Goal: Find specific page/section: Find specific page/section

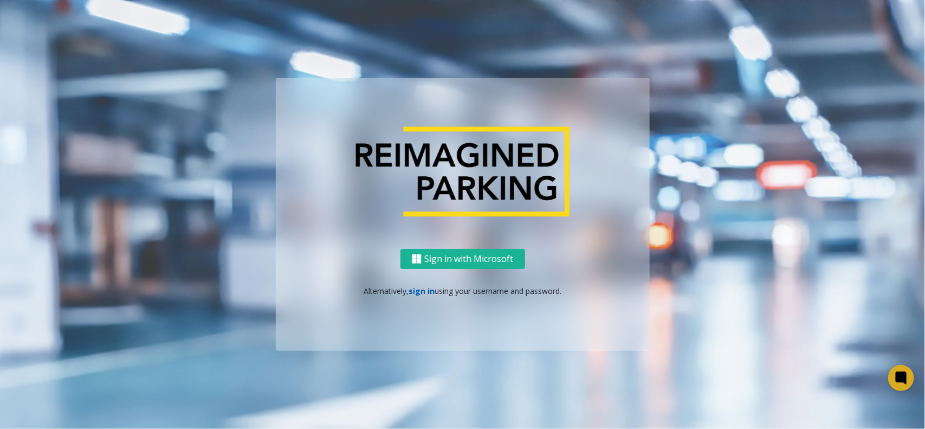
click at [421, 288] on link "sign in" at bounding box center [422, 291] width 26 height 10
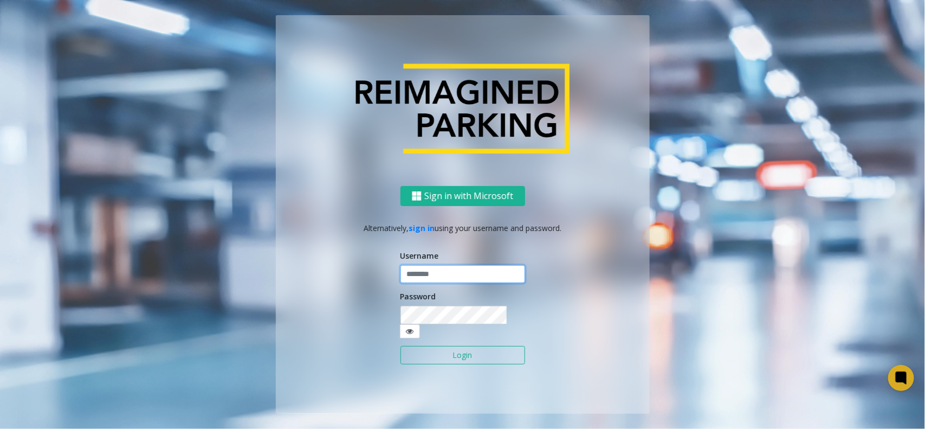
click at [428, 281] on input "text" at bounding box center [463, 274] width 125 height 18
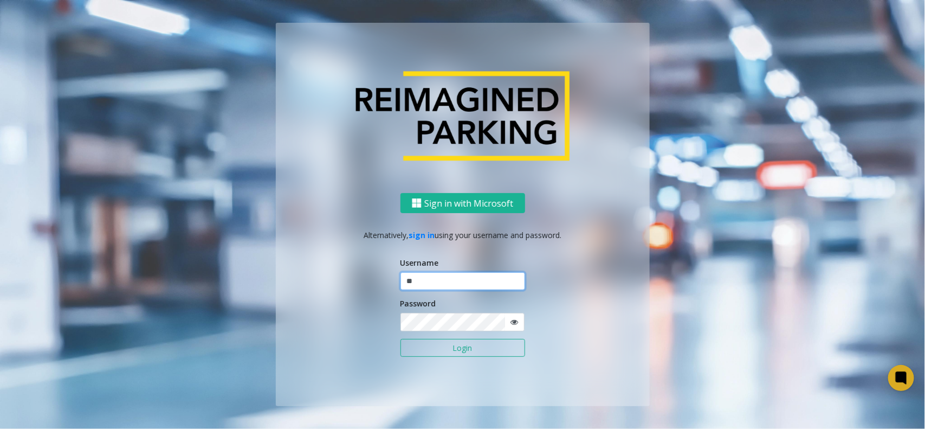
type input "*"
type input "*******"
click at [401, 339] on button "Login" at bounding box center [463, 348] width 125 height 18
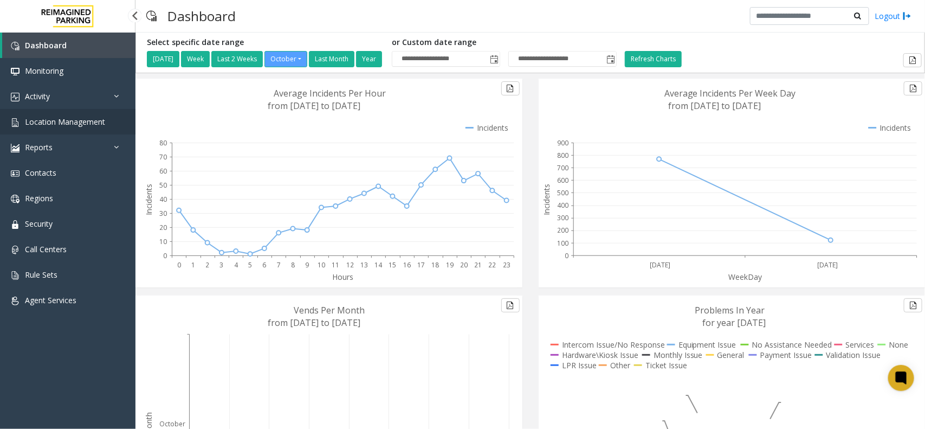
click at [66, 121] on span "Location Management" at bounding box center [65, 122] width 80 height 10
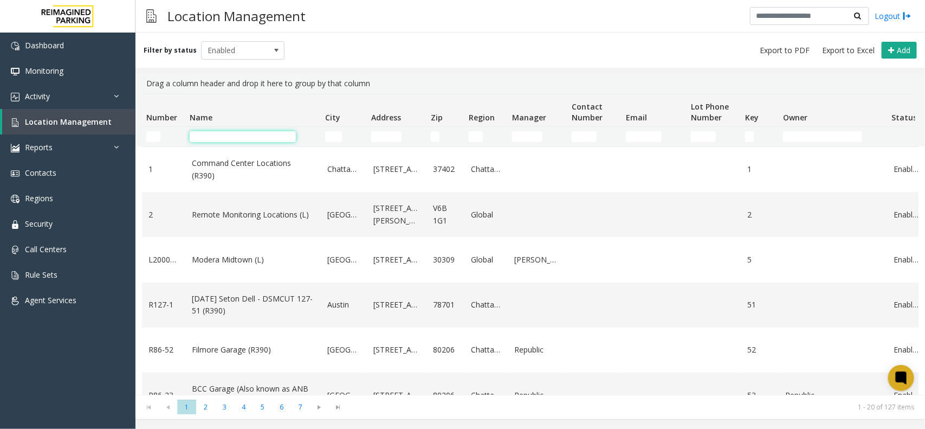
click at [264, 136] on input "Name Filter" at bounding box center [243, 136] width 106 height 11
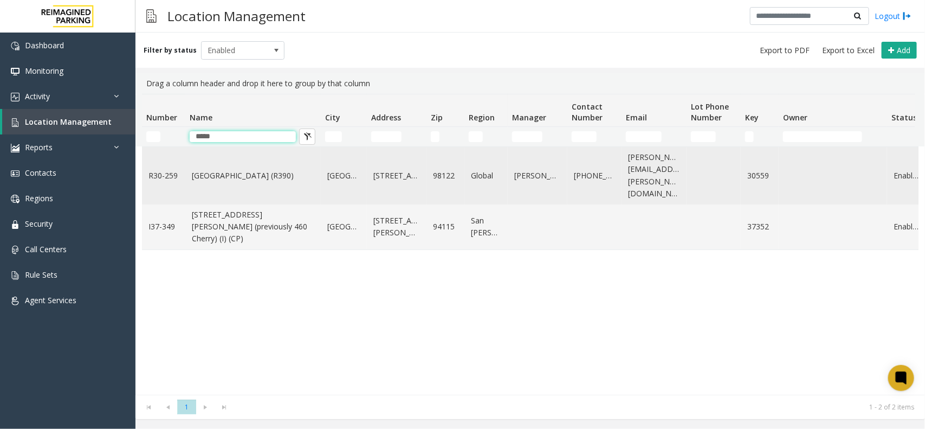
type input "*****"
click at [391, 170] on link "511 16th Avenue" at bounding box center [396, 176] width 47 height 12
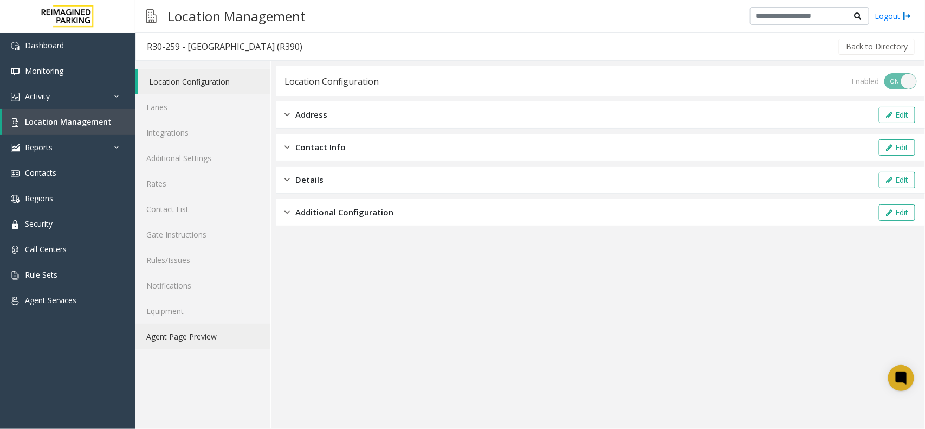
click at [202, 339] on link "Agent Page Preview" at bounding box center [203, 336] width 135 height 25
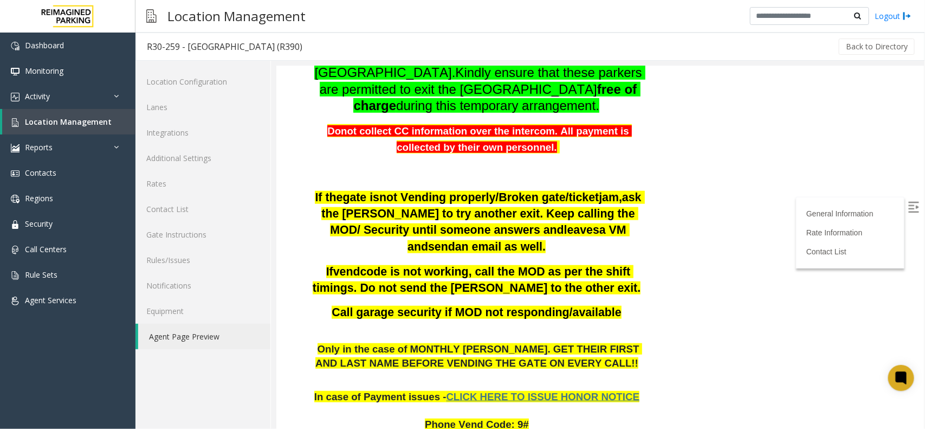
scroll to position [610, 0]
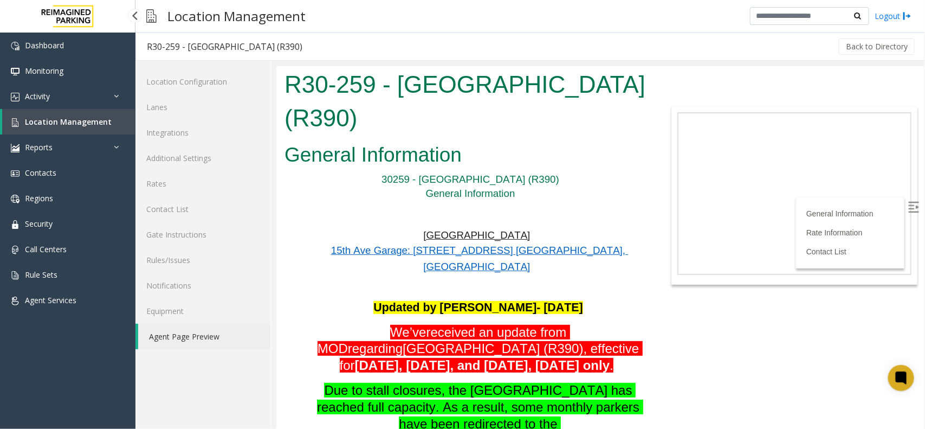
scroll to position [610, 0]
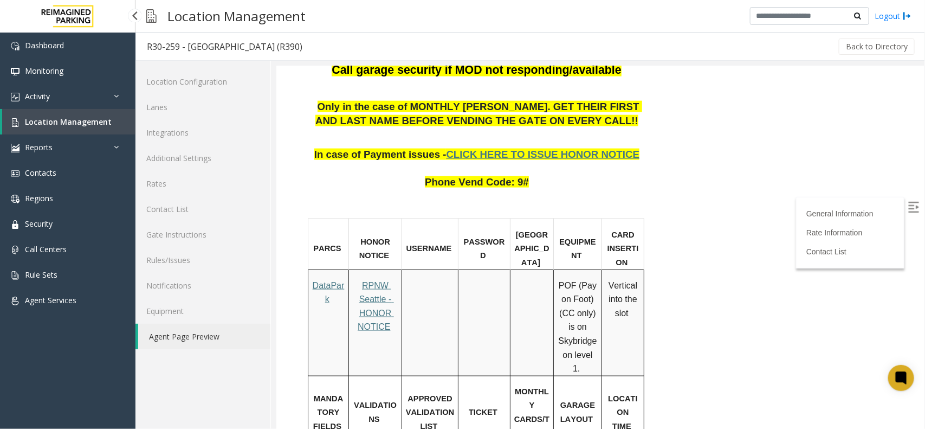
click at [71, 121] on span "Location Management" at bounding box center [68, 122] width 87 height 10
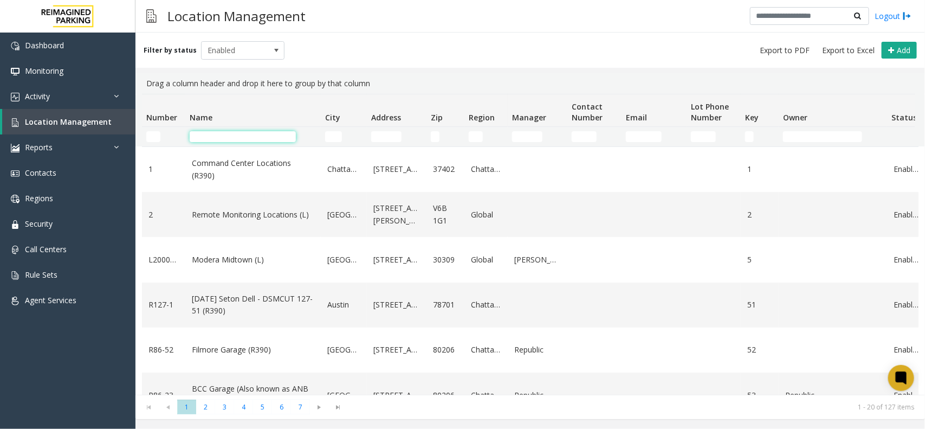
click at [251, 134] on input "Name Filter" at bounding box center [243, 136] width 106 height 11
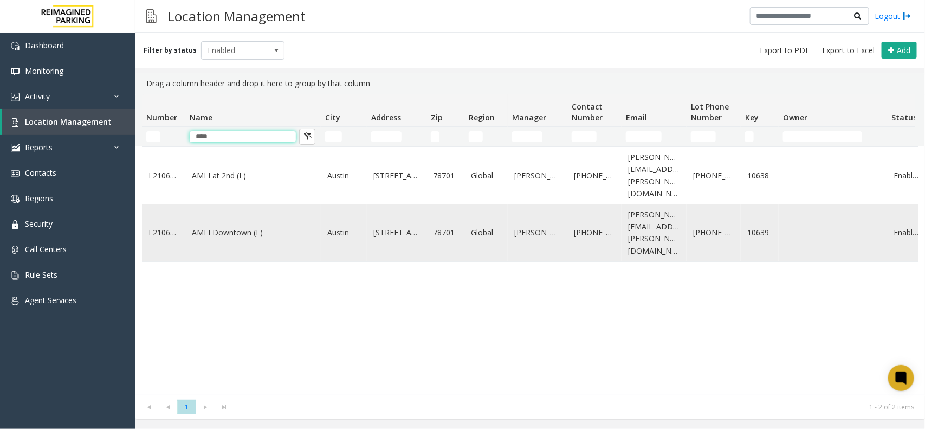
type input "****"
click at [242, 227] on link "AMLI Downtown (L)" at bounding box center [253, 233] width 123 height 12
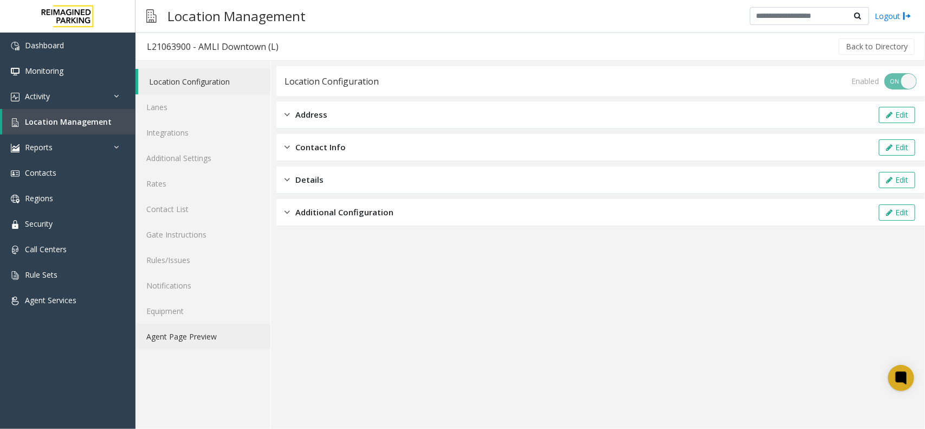
click at [217, 347] on link "Agent Page Preview" at bounding box center [203, 336] width 135 height 25
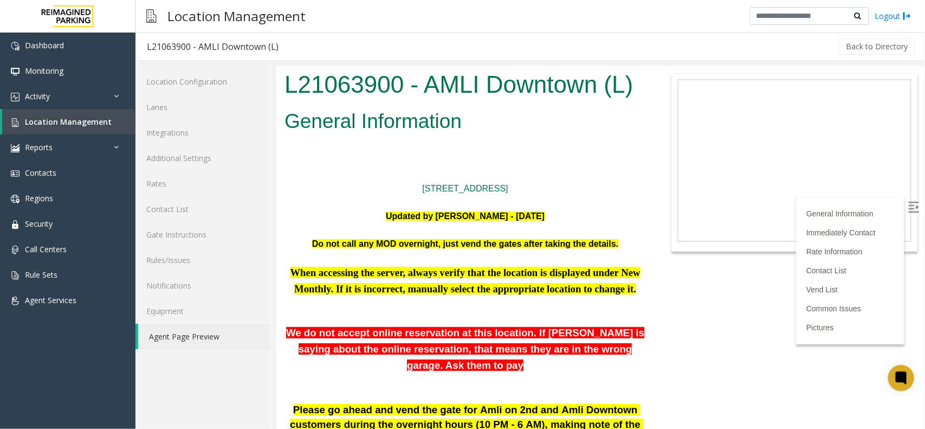
click at [908, 201] on img at bounding box center [913, 206] width 11 height 11
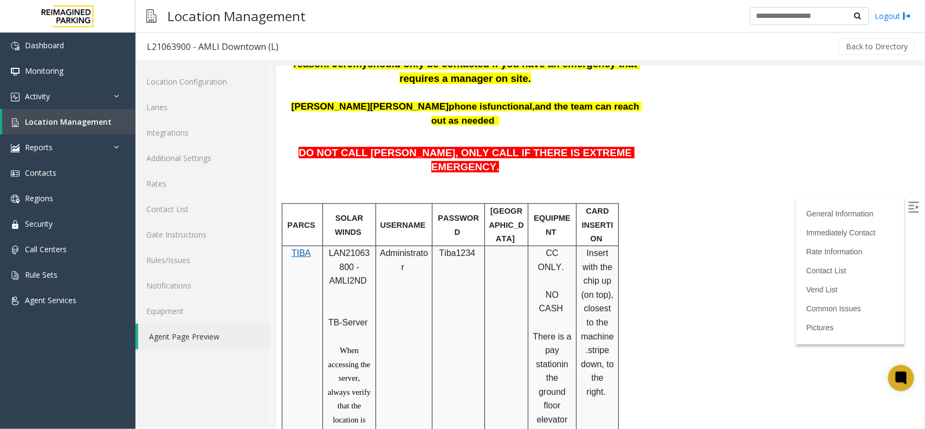
scroll to position [407, 0]
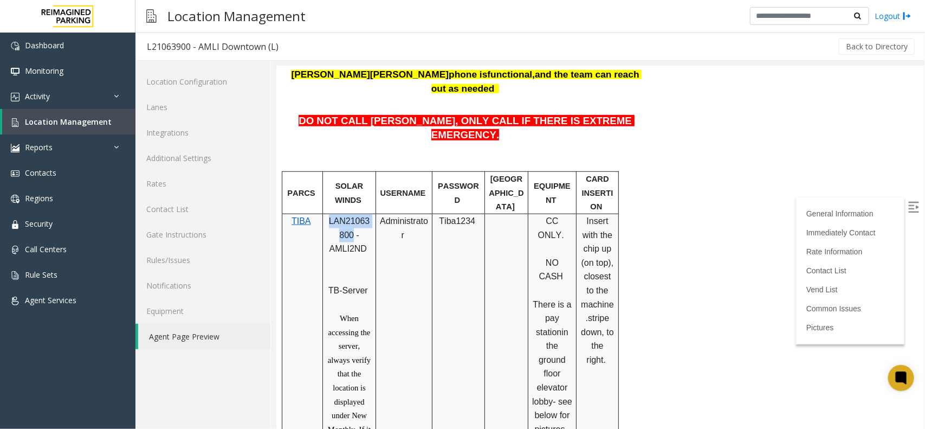
drag, startPoint x: 326, startPoint y: 164, endPoint x: 351, endPoint y: 181, distance: 29.3
click at [351, 214] on p "LAN21063800 - AMLI2ND" at bounding box center [348, 241] width 45 height 55
copy span "LAN21063800"
click at [452, 283] on td "Tiba1234" at bounding box center [458, 366] width 53 height 306
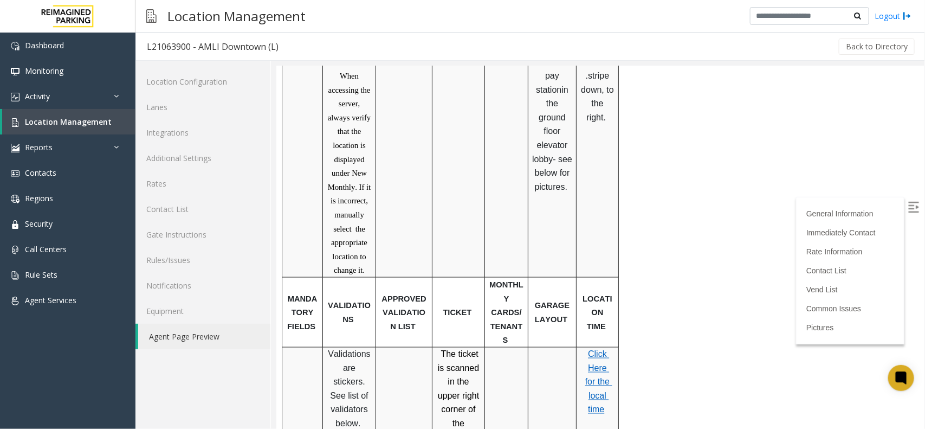
scroll to position [1110, 0]
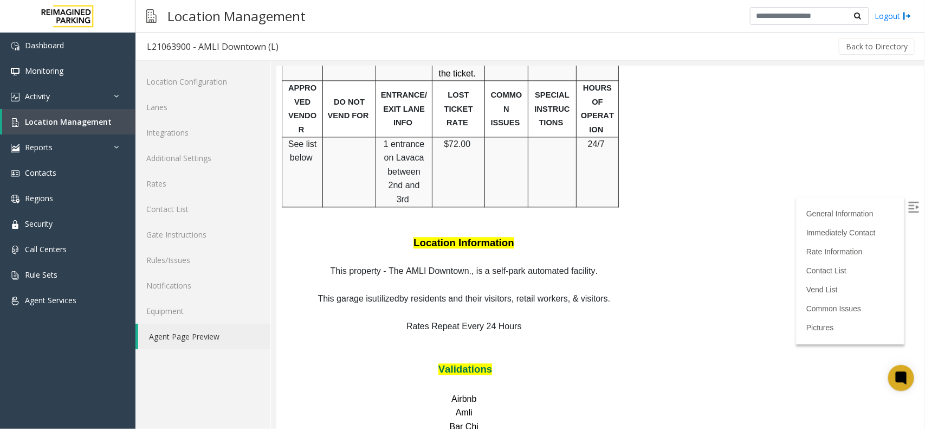
click at [478, 391] on p "Airbnb Amli" at bounding box center [465, 405] width 362 height 28
click at [909, 205] on label at bounding box center [914, 208] width 16 height 16
click at [820, 249] on link "Rate Information" at bounding box center [836, 251] width 60 height 9
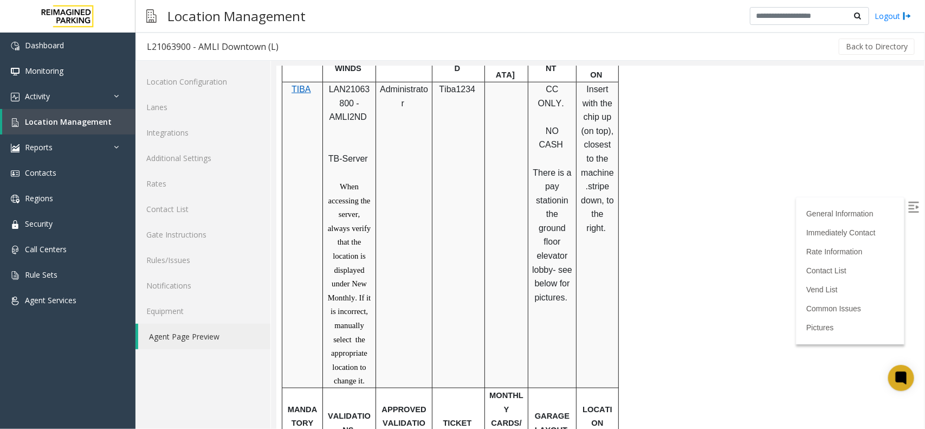
scroll to position [633, 0]
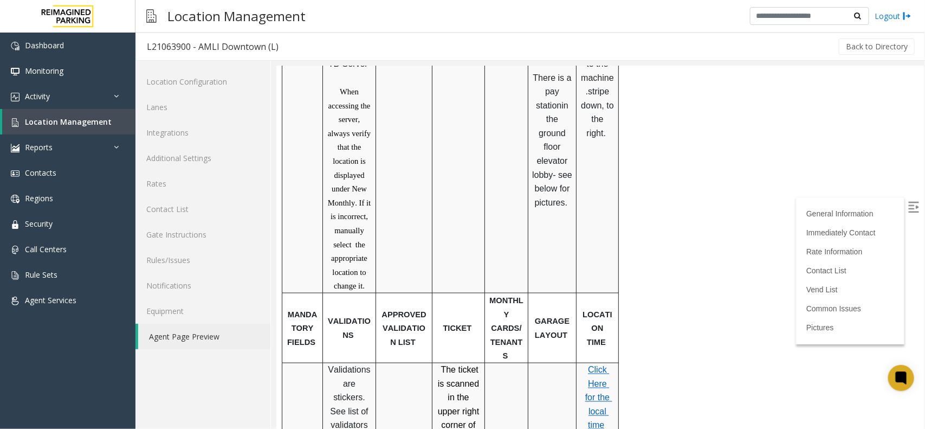
click at [594, 365] on span "Click Here for the local time" at bounding box center [598, 397] width 27 height 65
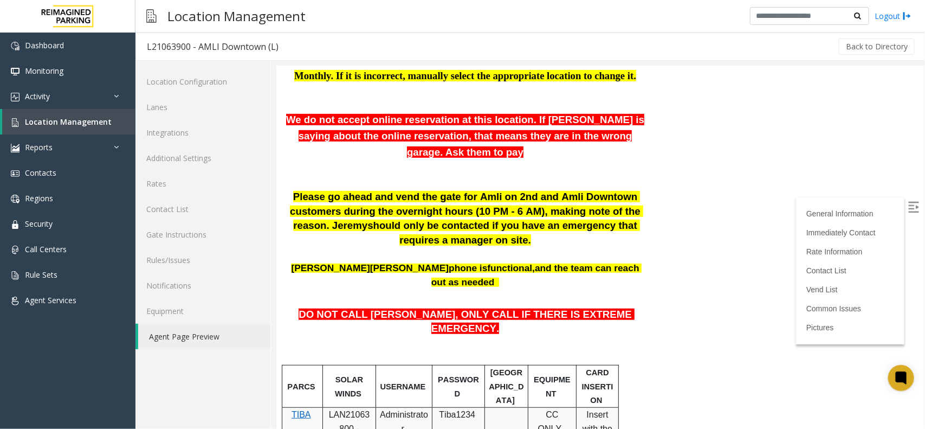
scroll to position [160, 0]
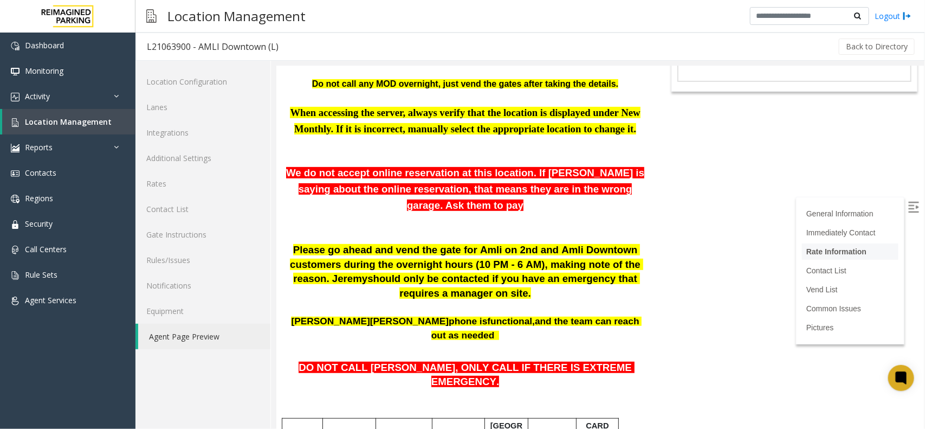
click at [828, 249] on link "Rate Information" at bounding box center [836, 251] width 60 height 9
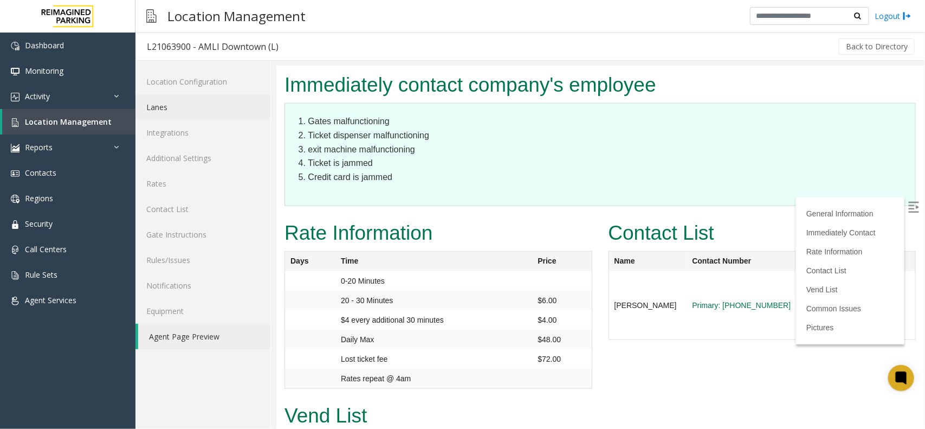
click at [175, 110] on link "Lanes" at bounding box center [203, 106] width 135 height 25
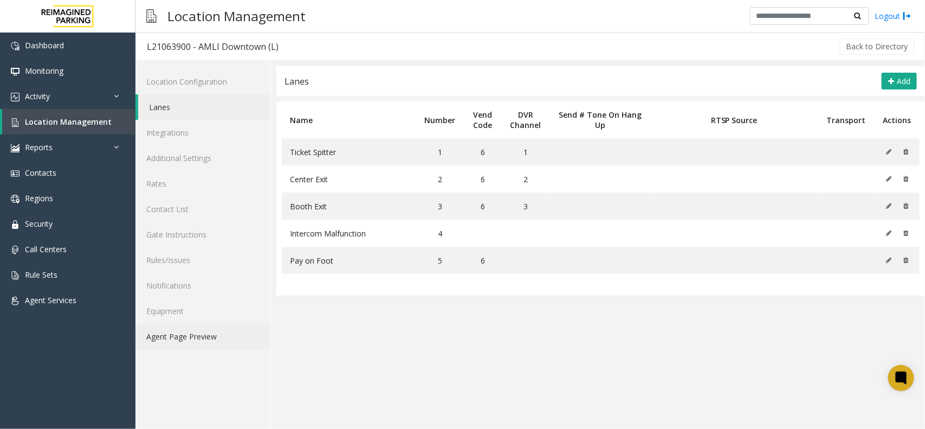
click at [158, 340] on link "Agent Page Preview" at bounding box center [203, 336] width 135 height 25
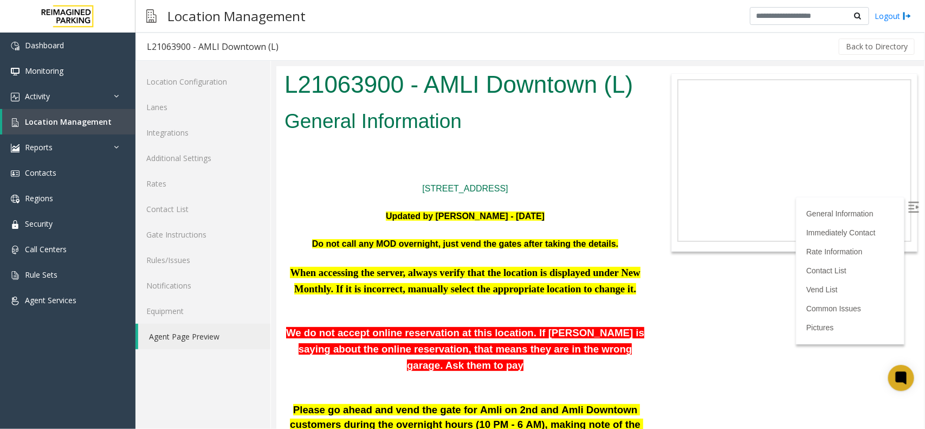
scroll to position [641, 0]
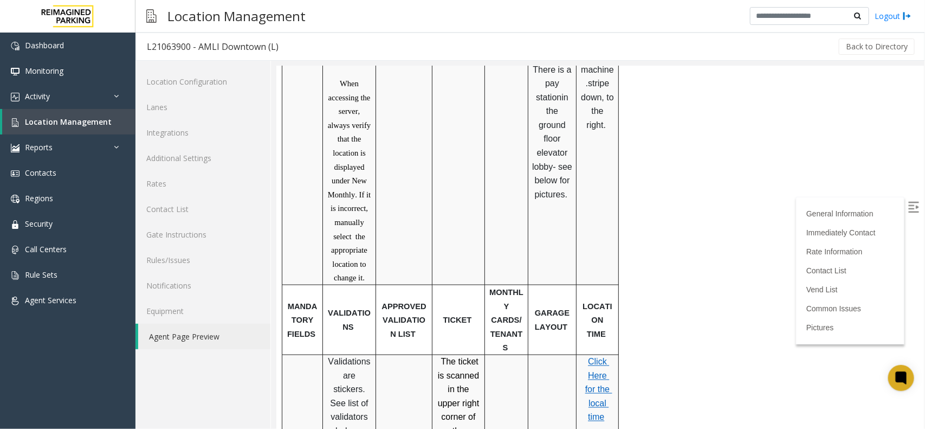
click at [589, 357] on span "Click Here for the local time" at bounding box center [598, 389] width 27 height 65
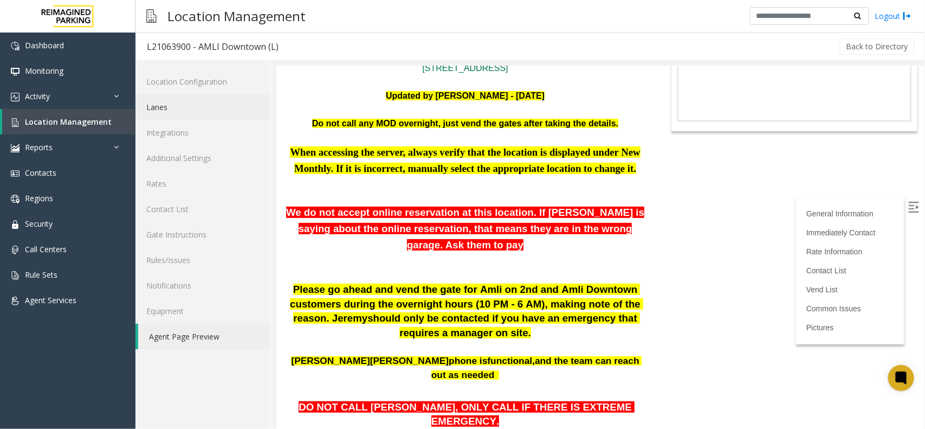
scroll to position [0, 0]
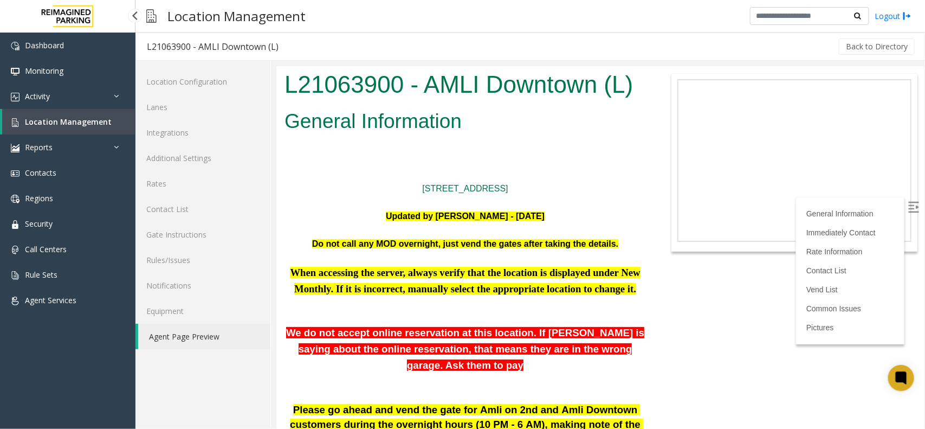
click at [88, 127] on link "Location Management" at bounding box center [68, 121] width 133 height 25
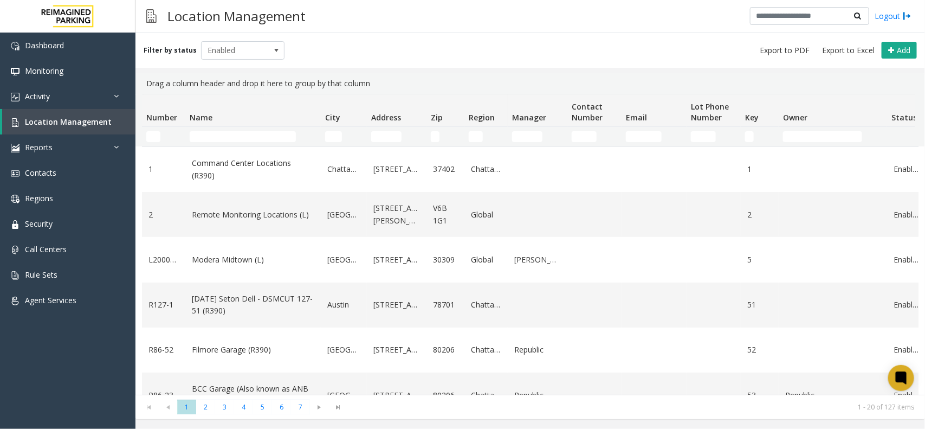
click at [228, 130] on td "Name Filter" at bounding box center [253, 137] width 136 height 20
click at [228, 134] on input "Name Filter" at bounding box center [243, 136] width 106 height 11
paste input "**********"
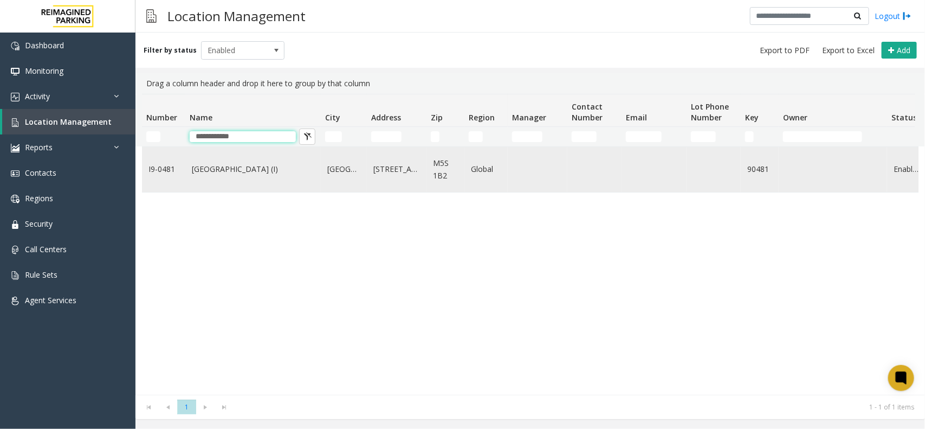
type input "**********"
click at [188, 175] on td "[GEOGRAPHIC_DATA] (I)" at bounding box center [253, 169] width 136 height 45
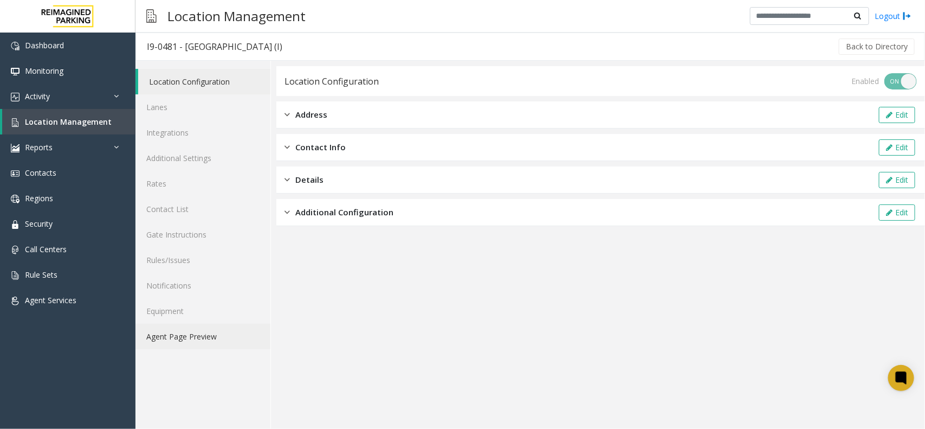
click at [168, 336] on link "Agent Page Preview" at bounding box center [203, 336] width 135 height 25
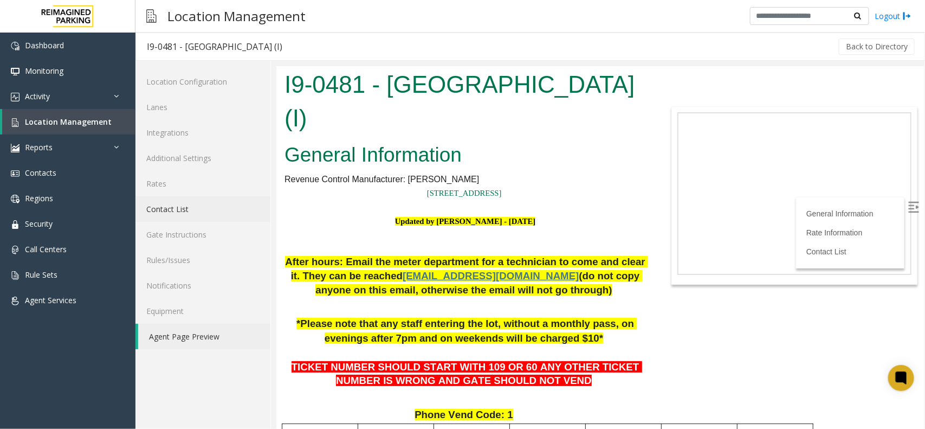
scroll to position [339, 0]
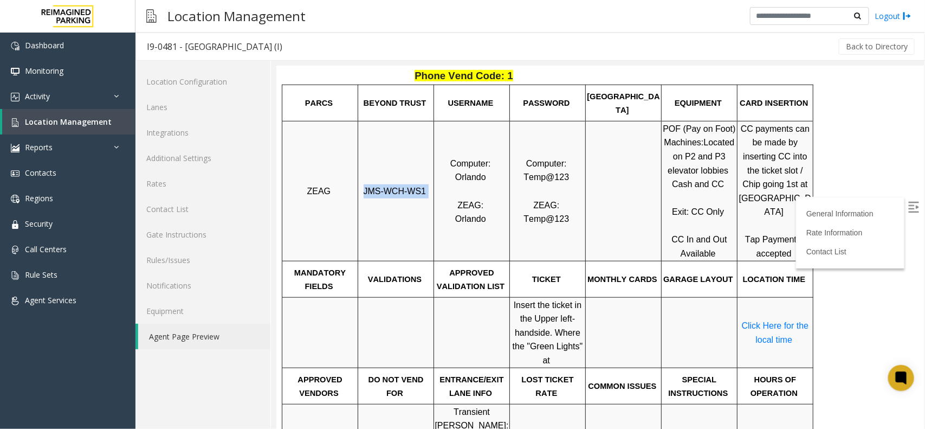
drag, startPoint x: 544, startPoint y: 274, endPoint x: 425, endPoint y: 202, distance: 139.4
click at [425, 202] on td "JMS-WCH-WS1" at bounding box center [396, 190] width 76 height 140
copy p "JMS-WCH-WS1"
drag, startPoint x: 455, startPoint y: 181, endPoint x: 484, endPoint y: 182, distance: 28.8
click at [484, 182] on p "Computer: [PERSON_NAME]: [GEOGRAPHIC_DATA]" at bounding box center [471, 190] width 74 height 69
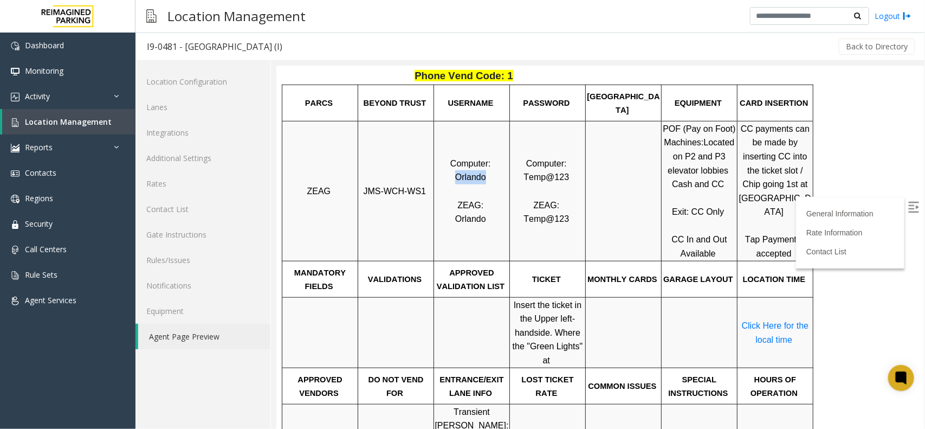
copy span "Orlando"
click at [66, 125] on span "Location Management" at bounding box center [68, 122] width 87 height 10
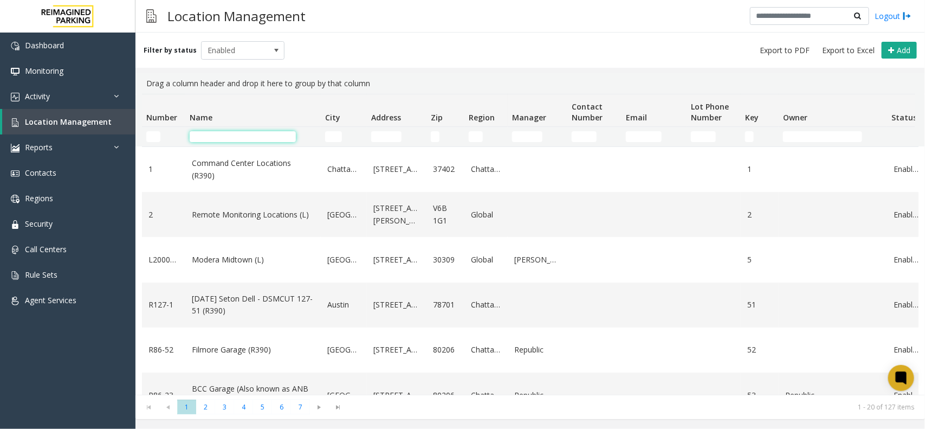
click at [207, 141] on input "Name Filter" at bounding box center [243, 136] width 106 height 11
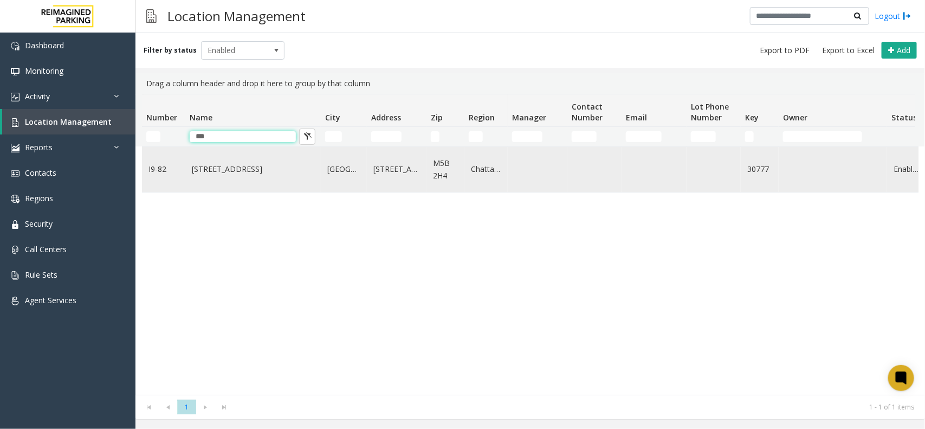
type input "***"
click at [243, 176] on td "[STREET_ADDRESS]" at bounding box center [253, 169] width 136 height 45
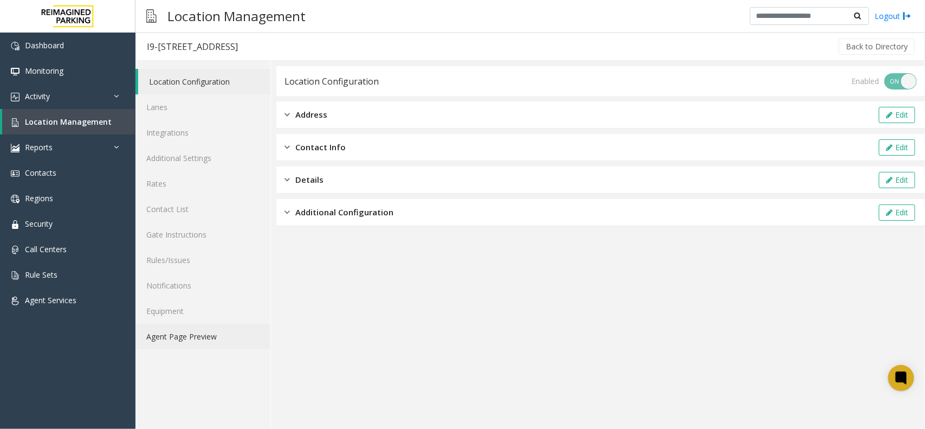
click at [218, 343] on link "Agent Page Preview" at bounding box center [203, 336] width 135 height 25
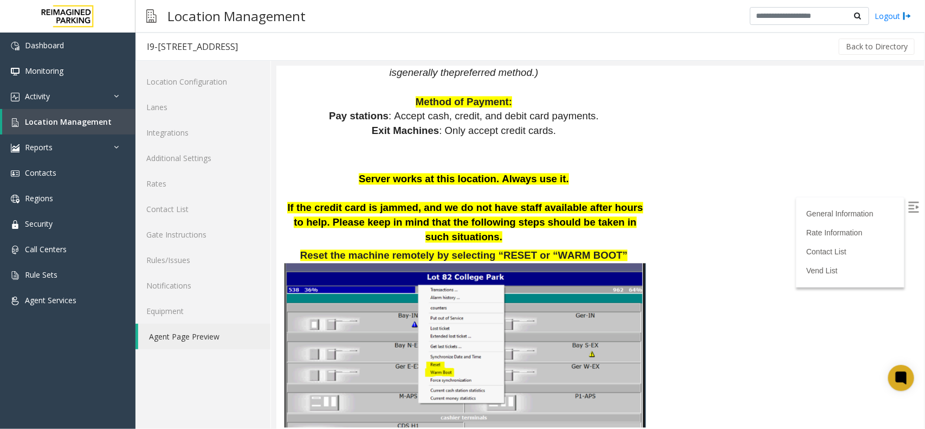
scroll to position [1355, 0]
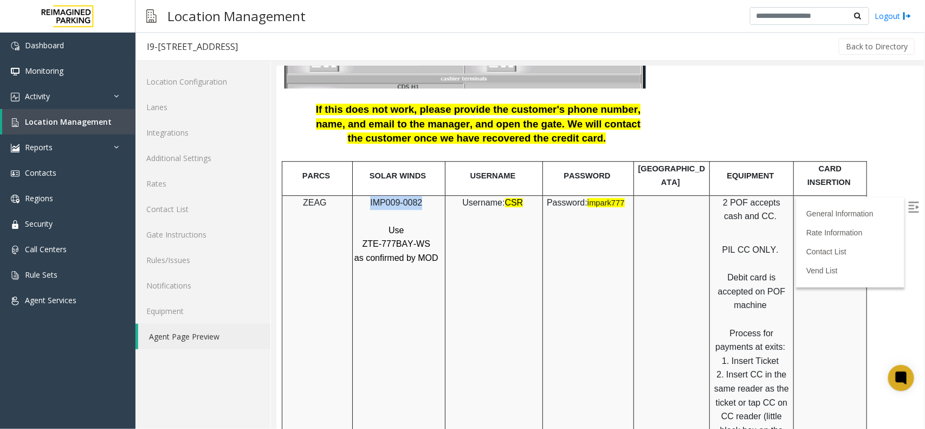
drag, startPoint x: 371, startPoint y: 171, endPoint x: 420, endPoint y: 176, distance: 48.4
click at [420, 195] on p "IMP009-0082" at bounding box center [396, 202] width 87 height 14
copy span "IMP009-0082"
click at [469, 262] on td "Username: CSR" at bounding box center [494, 367] width 98 height 345
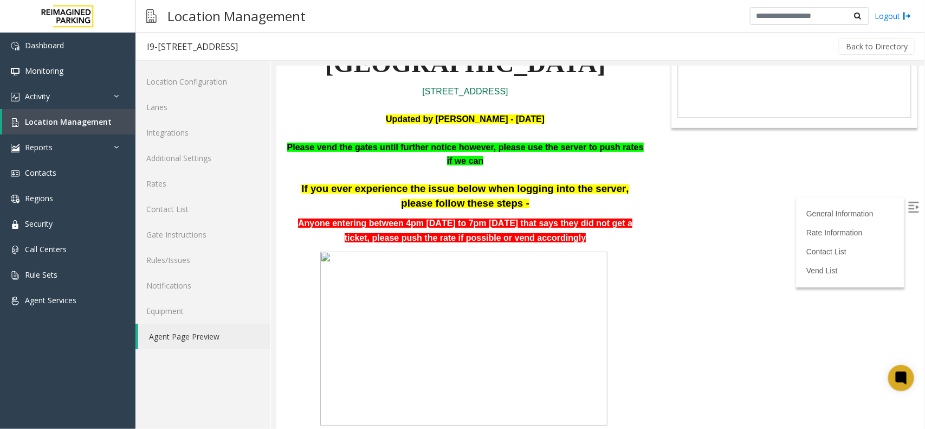
scroll to position [0, 0]
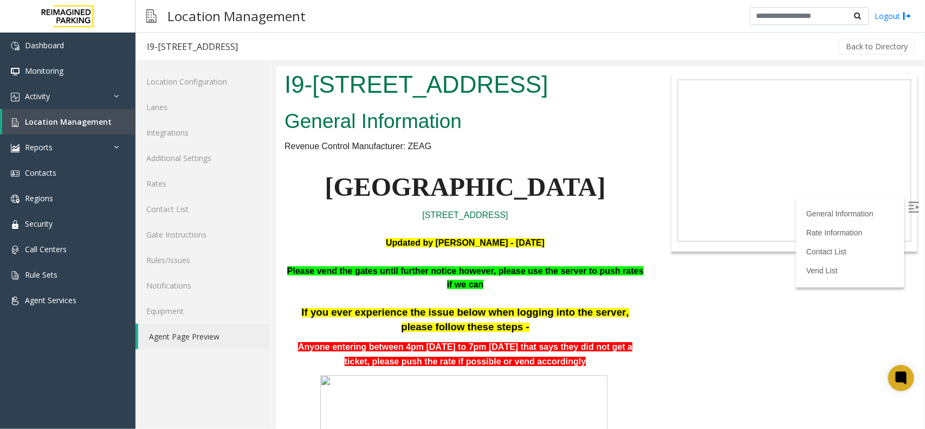
click at [516, 281] on p "Please vend the gates until further notice however, please use the server to pu…" at bounding box center [465, 277] width 362 height 28
click at [334, 214] on p "[STREET_ADDRESS]" at bounding box center [465, 215] width 362 height 14
click at [157, 183] on link "Rates" at bounding box center [203, 183] width 135 height 25
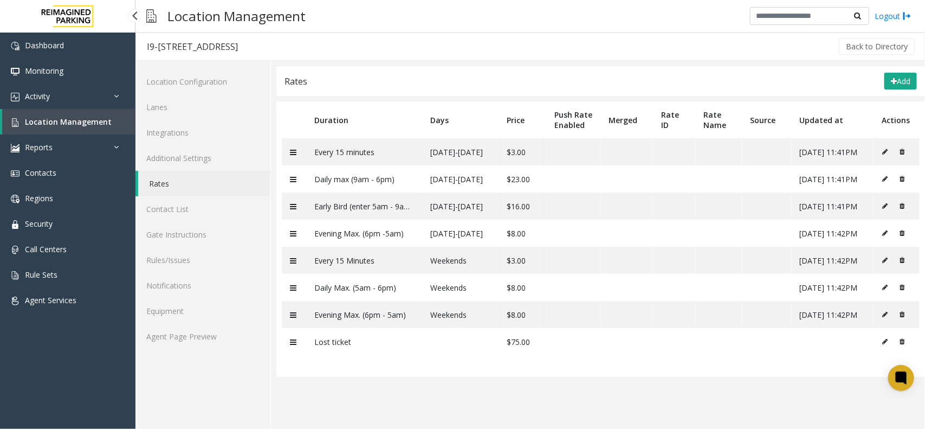
click at [61, 118] on span "Location Management" at bounding box center [68, 122] width 87 height 10
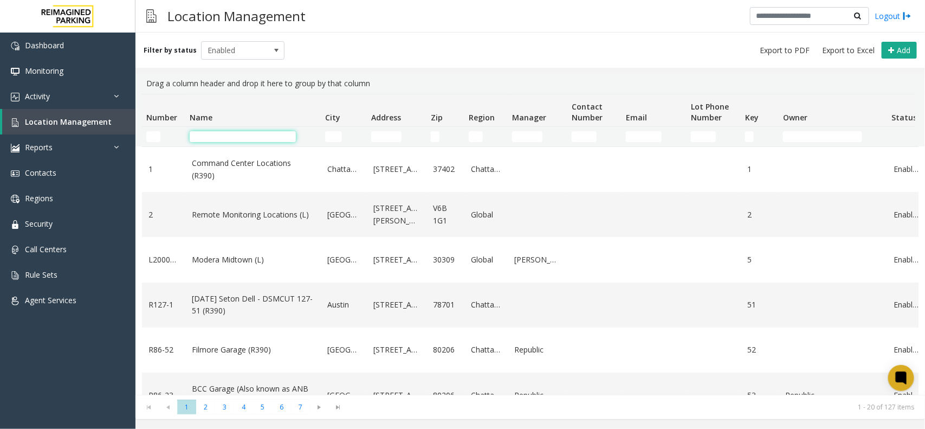
click at [237, 138] on input "Name Filter" at bounding box center [243, 136] width 106 height 11
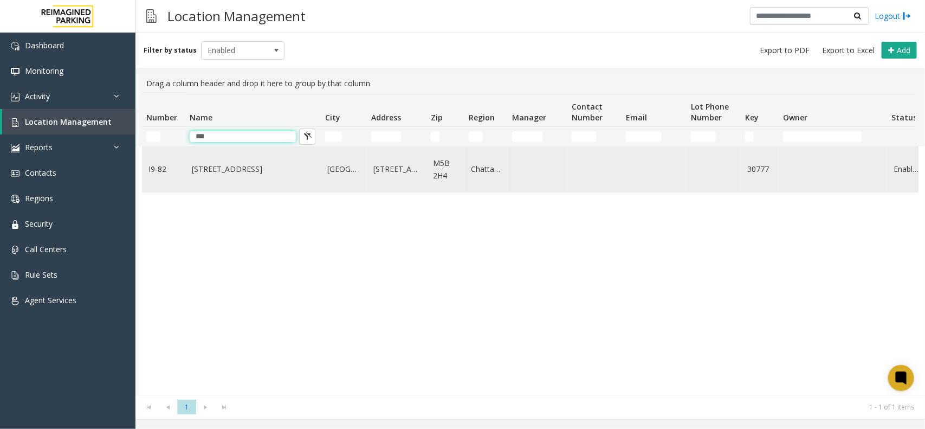
type input "***"
click at [229, 174] on link "[STREET_ADDRESS]" at bounding box center [253, 169] width 123 height 12
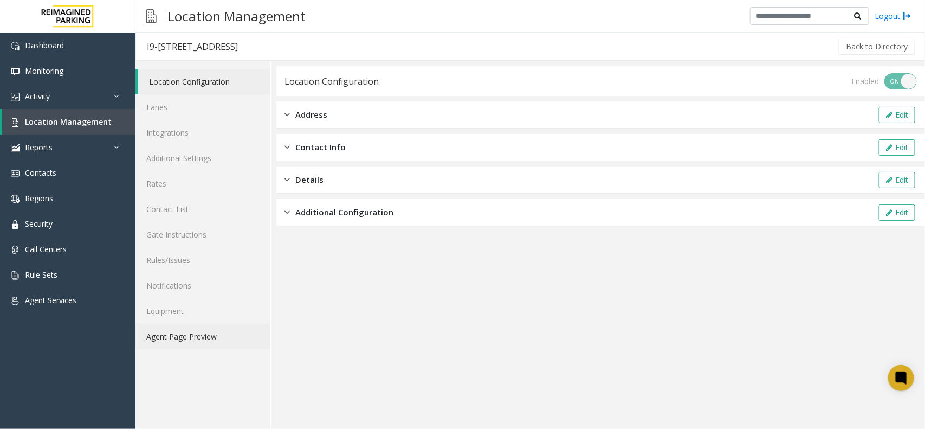
click at [175, 335] on link "Agent Page Preview" at bounding box center [203, 336] width 135 height 25
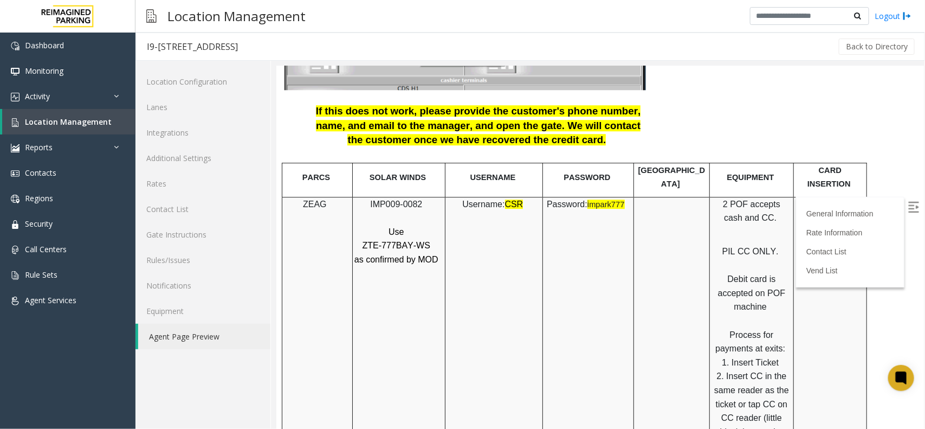
scroll to position [1355, 0]
